Goal: Information Seeking & Learning: Learn about a topic

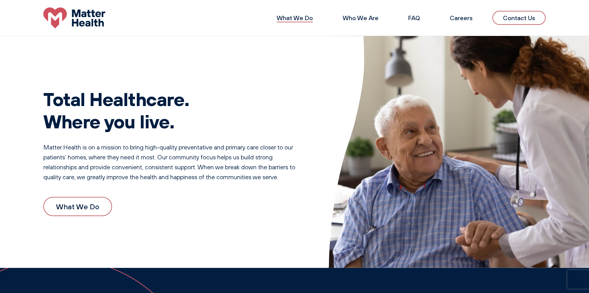
click at [284, 16] on link "What We Do" at bounding box center [295, 18] width 36 height 8
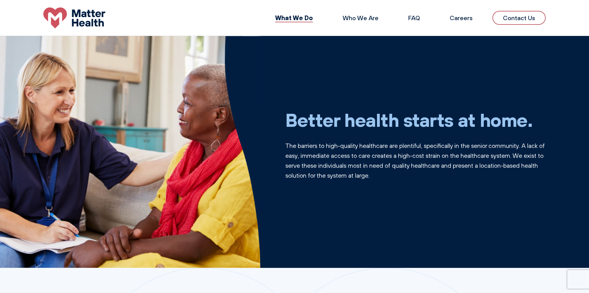
click at [421, 20] on li "FAQ" at bounding box center [414, 18] width 32 height 15
click at [417, 19] on link "FAQ" at bounding box center [414, 18] width 12 height 8
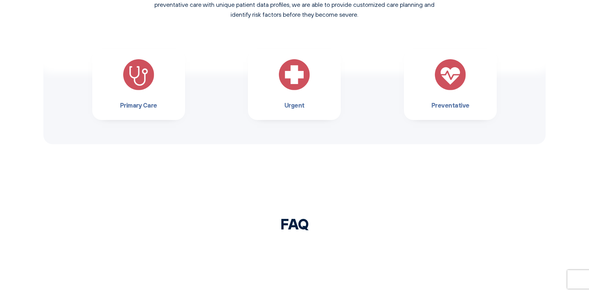
scroll to position [733, 0]
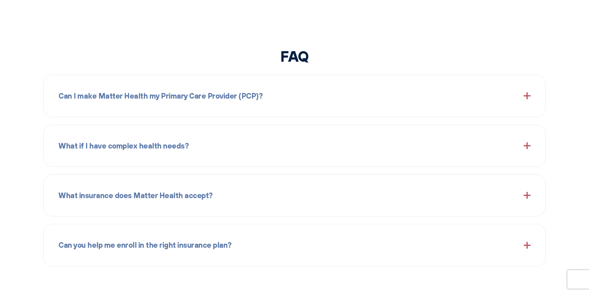
click at [488, 96] on div "Can I make Matter Health my Primary Care Provider (PCP)?" at bounding box center [295, 95] width 472 height 27
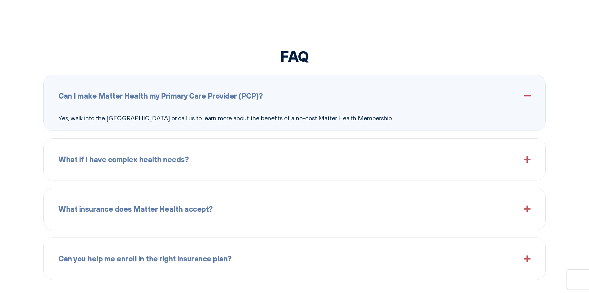
click at [269, 161] on div "What if I have complex health needs?" at bounding box center [295, 159] width 472 height 27
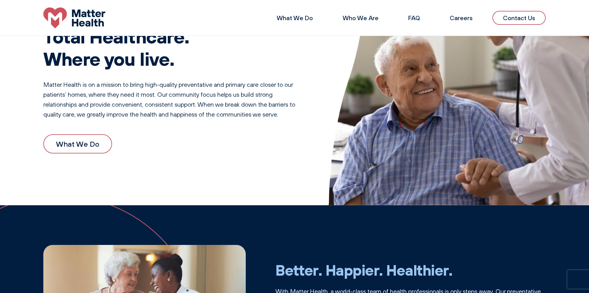
scroll to position [0, 0]
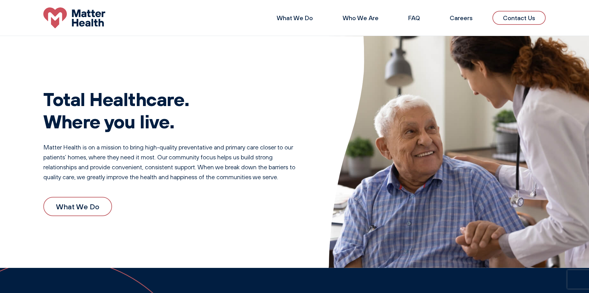
click at [62, 19] on img at bounding box center [74, 17] width 62 height 21
